Goal: Information Seeking & Learning: Learn about a topic

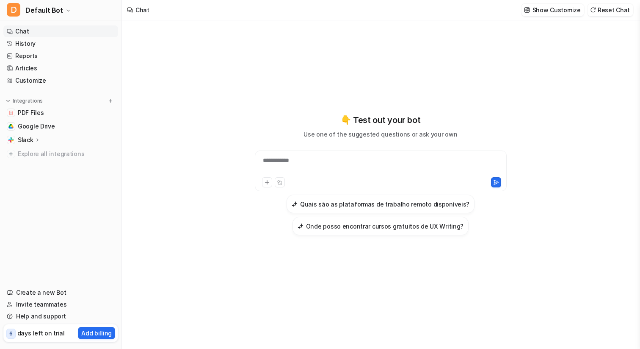
type textarea "**********"
click at [66, 9] on icon "button" at bounding box center [68, 10] width 5 height 5
click at [172, 206] on div "**********" at bounding box center [320, 174] width 640 height 349
click at [108, 100] on img at bounding box center [111, 101] width 6 height 6
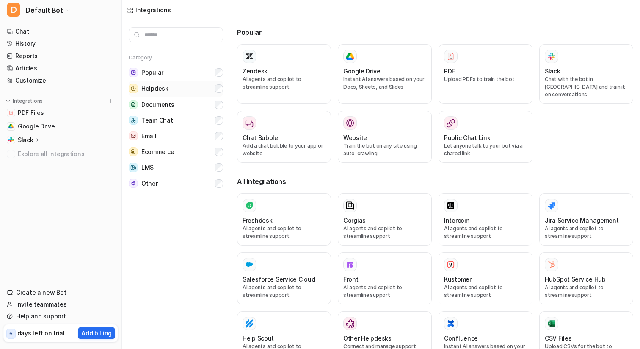
click at [169, 83] on button "Helpdesk" at bounding box center [176, 88] width 94 height 16
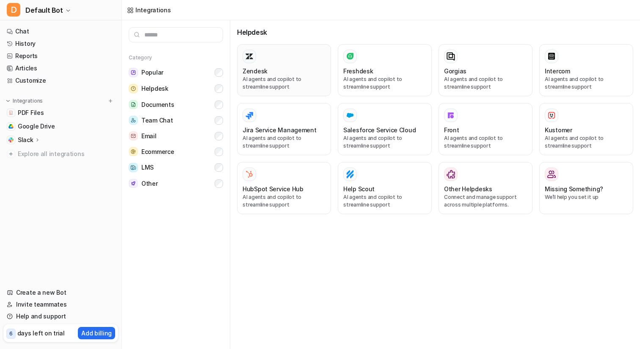
click at [278, 68] on div "Zendesk" at bounding box center [284, 70] width 83 height 9
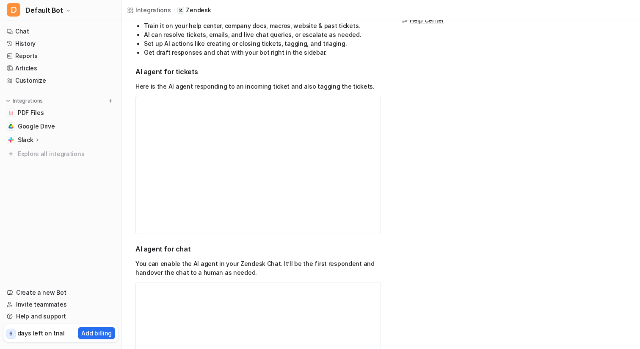
scroll to position [179, 0]
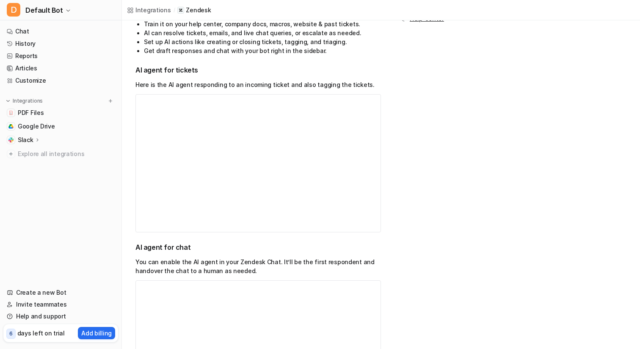
click at [252, 77] on div "AI agent for tickets Here is the AI agent responding to an incoming ticket and …" at bounding box center [259, 148] width 246 height 167
click at [254, 87] on p "Here is the AI agent responding to an incoming ticket and also tagging the tick…" at bounding box center [259, 84] width 246 height 9
copy p "Here is the AI agent responding to an incoming ticket and also tagging the tick…"
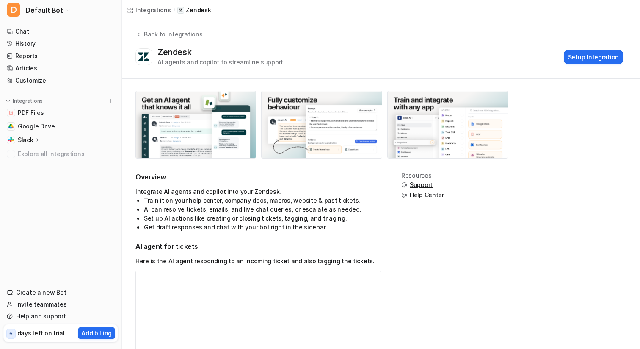
scroll to position [0, 0]
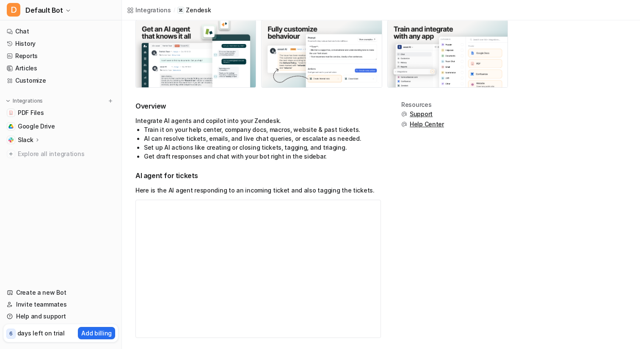
copy p "Here is the AI agent responding to an incoming ticket and also tagging the tick…"
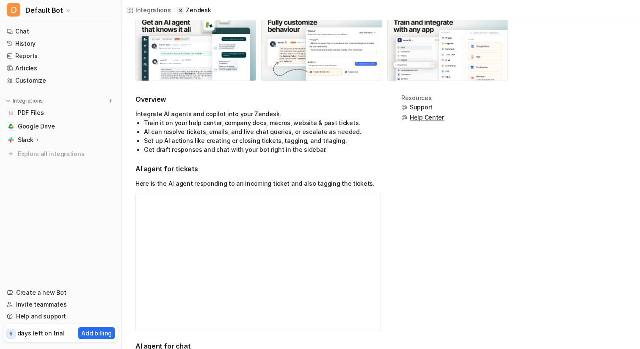
scroll to position [85, 0]
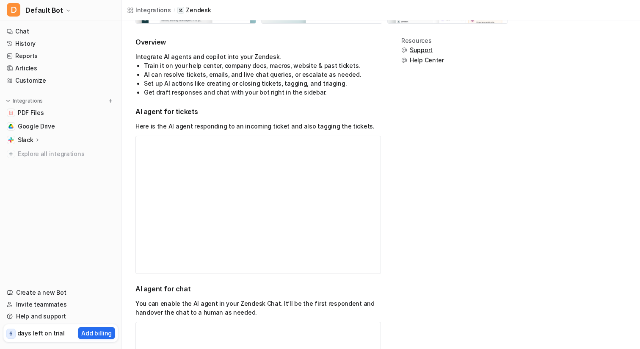
copy p "Here is the AI agent responding to an incoming ticket and also tagging the tick…"
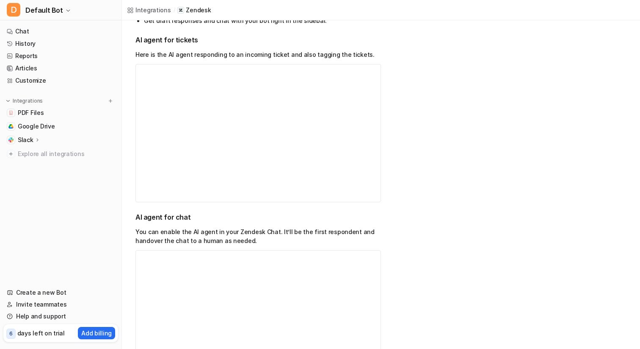
scroll to position [209, 0]
copy p "Here is the AI agent responding to an incoming ticket and also tagging the tick…"
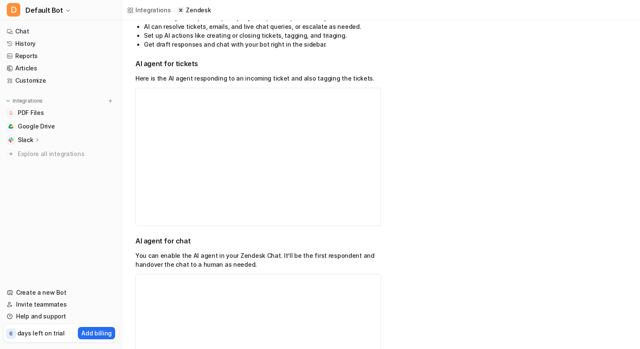
click at [180, 66] on h2 "AI agent for tickets" at bounding box center [259, 64] width 246 height 10
copy h2 "AI agent for tickets"
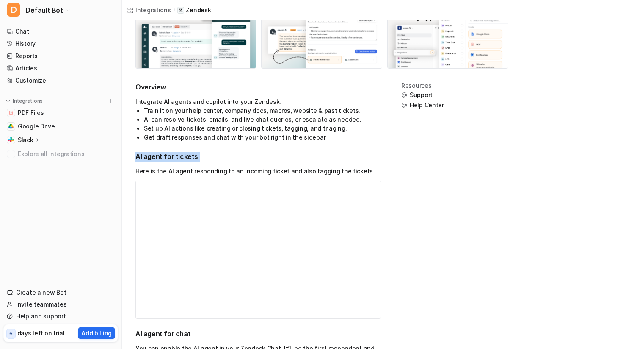
scroll to position [89, 0]
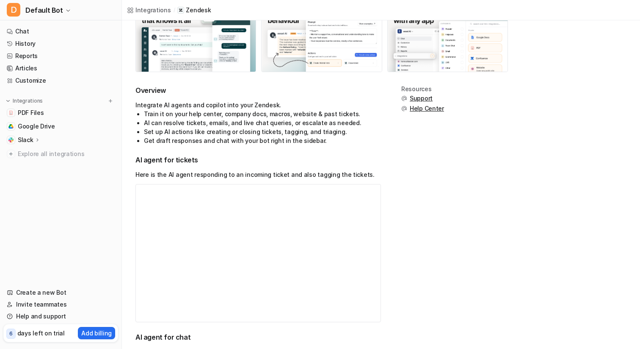
click at [231, 122] on li "AI can resolve tickets, emails, and live chat queries, or escalate as needed." at bounding box center [262, 122] width 237 height 9
copy li "AI can resolve tickets, emails, and live chat queries, or escalate as needed."
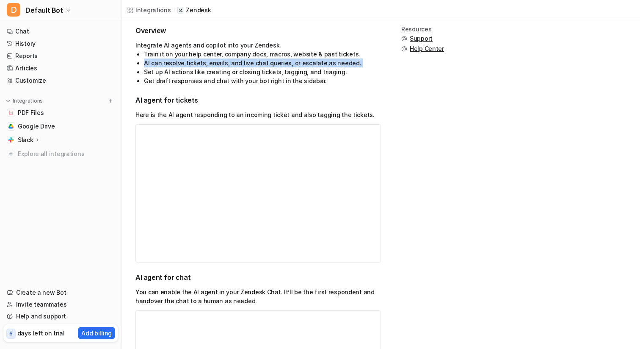
scroll to position [152, 0]
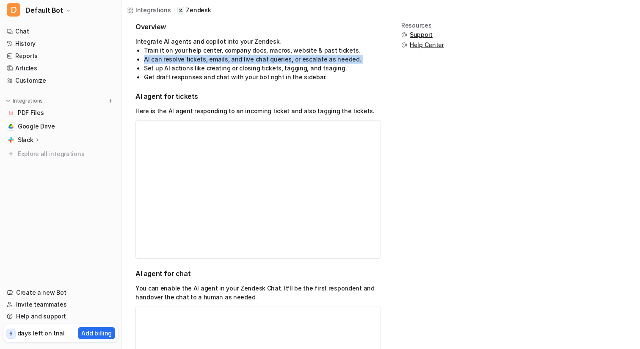
click at [263, 104] on div "AI agent for tickets Here is the AI agent responding to an incoming ticket and …" at bounding box center [259, 174] width 246 height 167
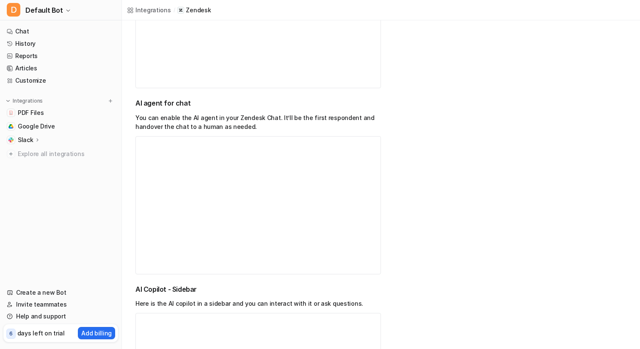
scroll to position [274, 0]
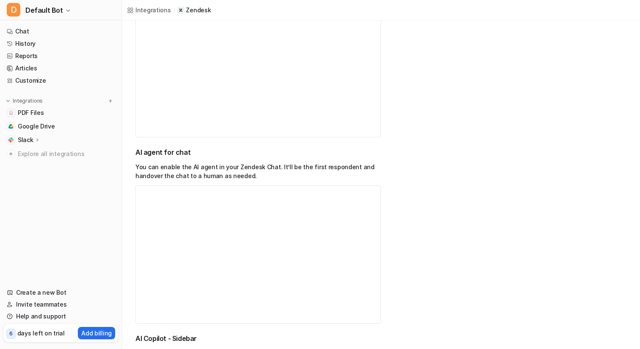
click at [205, 173] on p "You can enable the AI agent in your Zendesk Chat. It’ll be the first respondent…" at bounding box center [259, 171] width 246 height 18
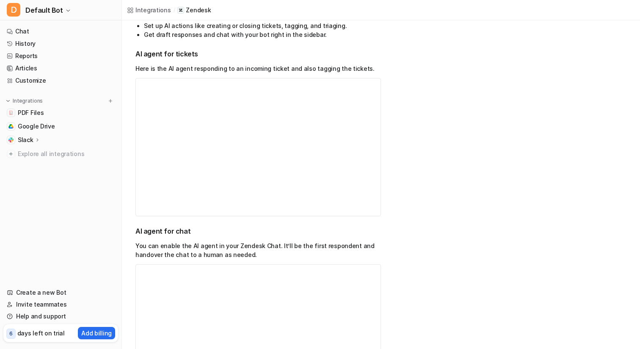
scroll to position [169, 0]
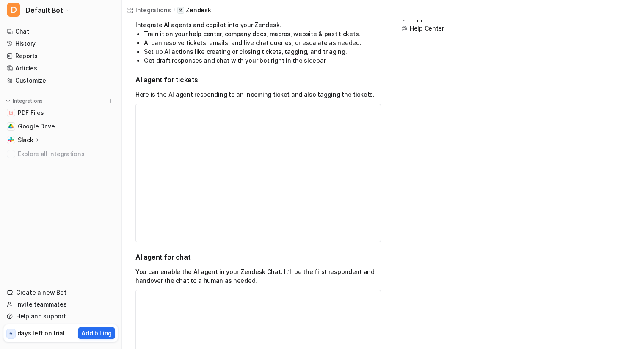
click at [194, 94] on p "Here is the AI agent responding to an incoming ticket and also tagging the tick…" at bounding box center [259, 94] width 246 height 9
copy p "Here is the AI agent responding to an incoming ticket and also tagging the tick…"
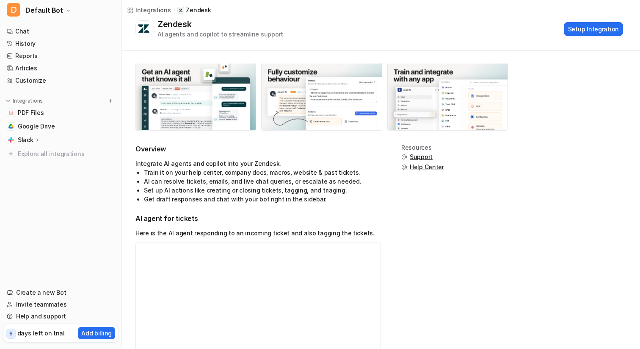
scroll to position [0, 0]
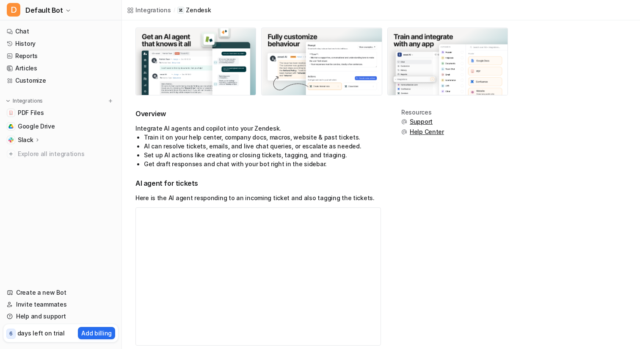
click at [334, 168] on li "Get draft responses and chat with your bot right in the sidebar." at bounding box center [262, 163] width 237 height 9
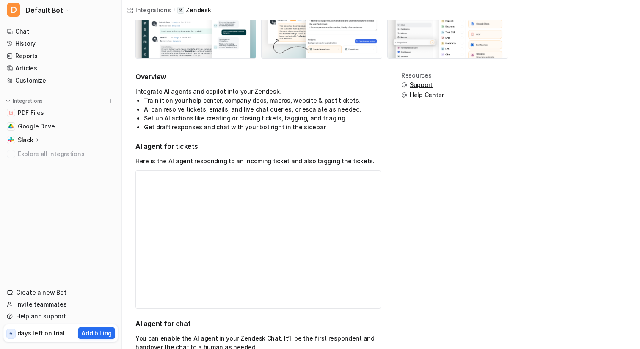
scroll to position [128, 0]
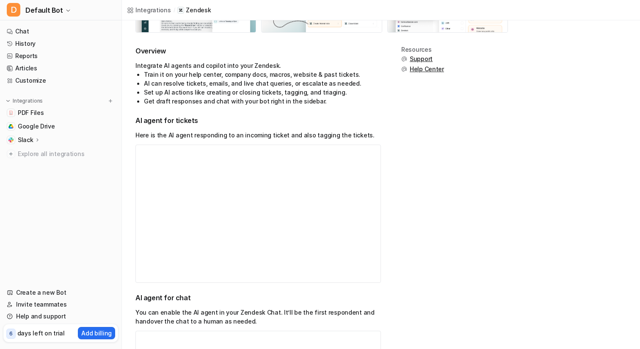
click at [183, 122] on h2 "AI agent for tickets" at bounding box center [259, 121] width 246 height 10
copy h2 "AI agent for tickets"
click at [248, 119] on h2 "AI agent for tickets" at bounding box center [259, 121] width 246 height 10
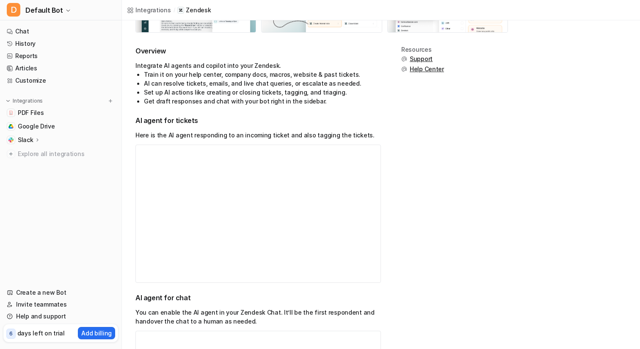
scroll to position [144, 0]
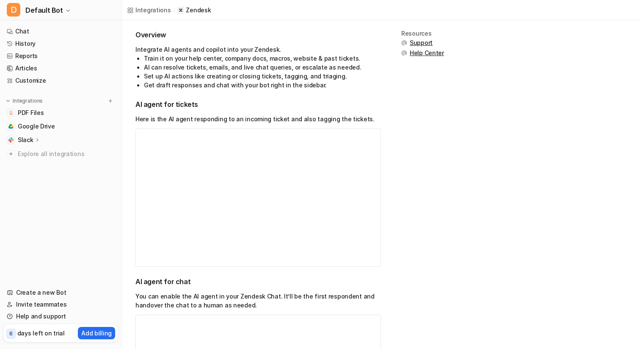
click at [248, 119] on p "Here is the AI agent responding to an incoming ticket and also tagging the tick…" at bounding box center [259, 118] width 246 height 9
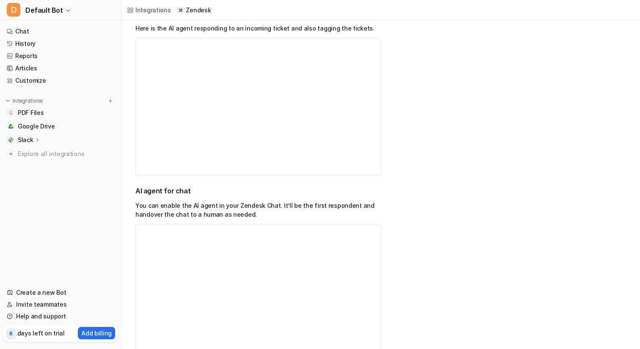
scroll to position [238, 0]
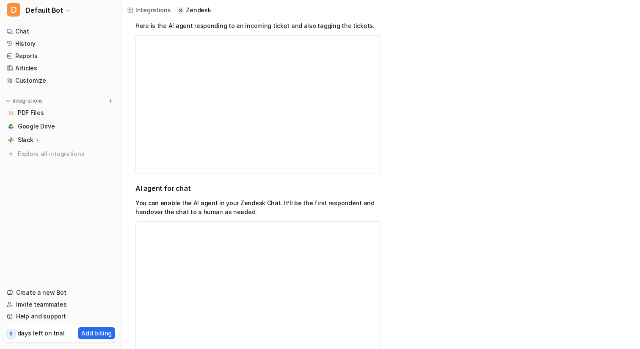
click at [189, 207] on p "You can enable the AI agent in your Zendesk Chat. It’ll be the first respondent…" at bounding box center [259, 207] width 246 height 18
click at [158, 197] on div "AI agent for chat You can enable the AI agent in your Zendesk Chat. It’ll be th…" at bounding box center [259, 271] width 246 height 176
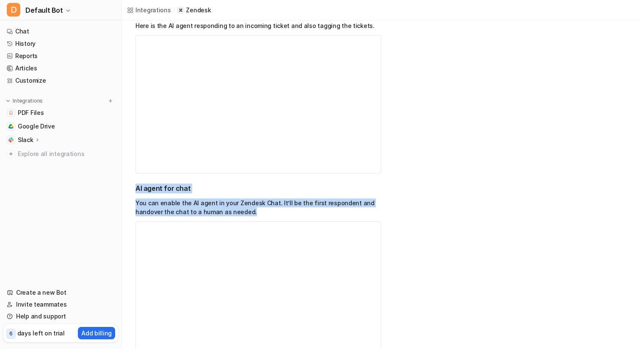
drag, startPoint x: 133, startPoint y: 191, endPoint x: 265, endPoint y: 212, distance: 133.4
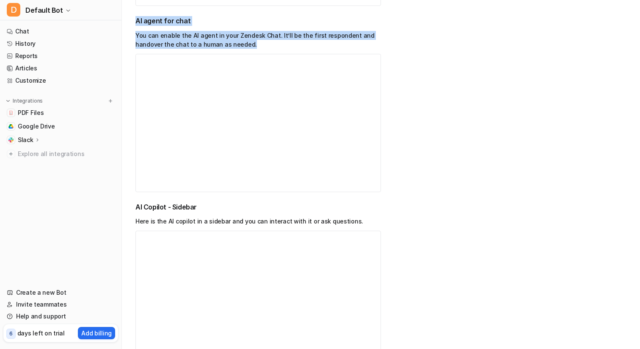
scroll to position [408, 0]
